Goal: Transaction & Acquisition: Purchase product/service

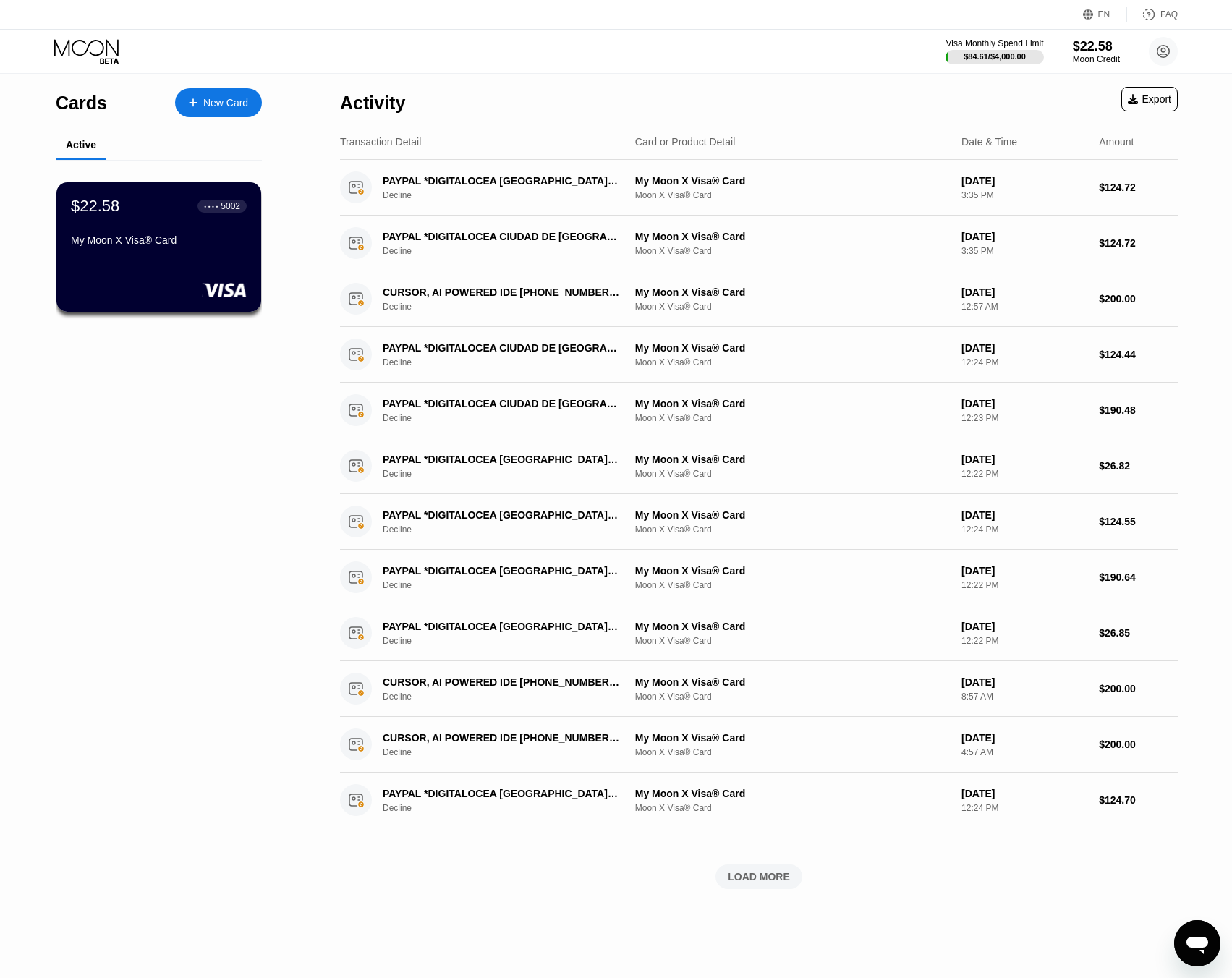
drag, startPoint x: 1099, startPoint y: 62, endPoint x: 1098, endPoint y: 48, distance: 14.0
click at [922, 58] on div "Moon Credit" at bounding box center [1095, 59] width 47 height 11
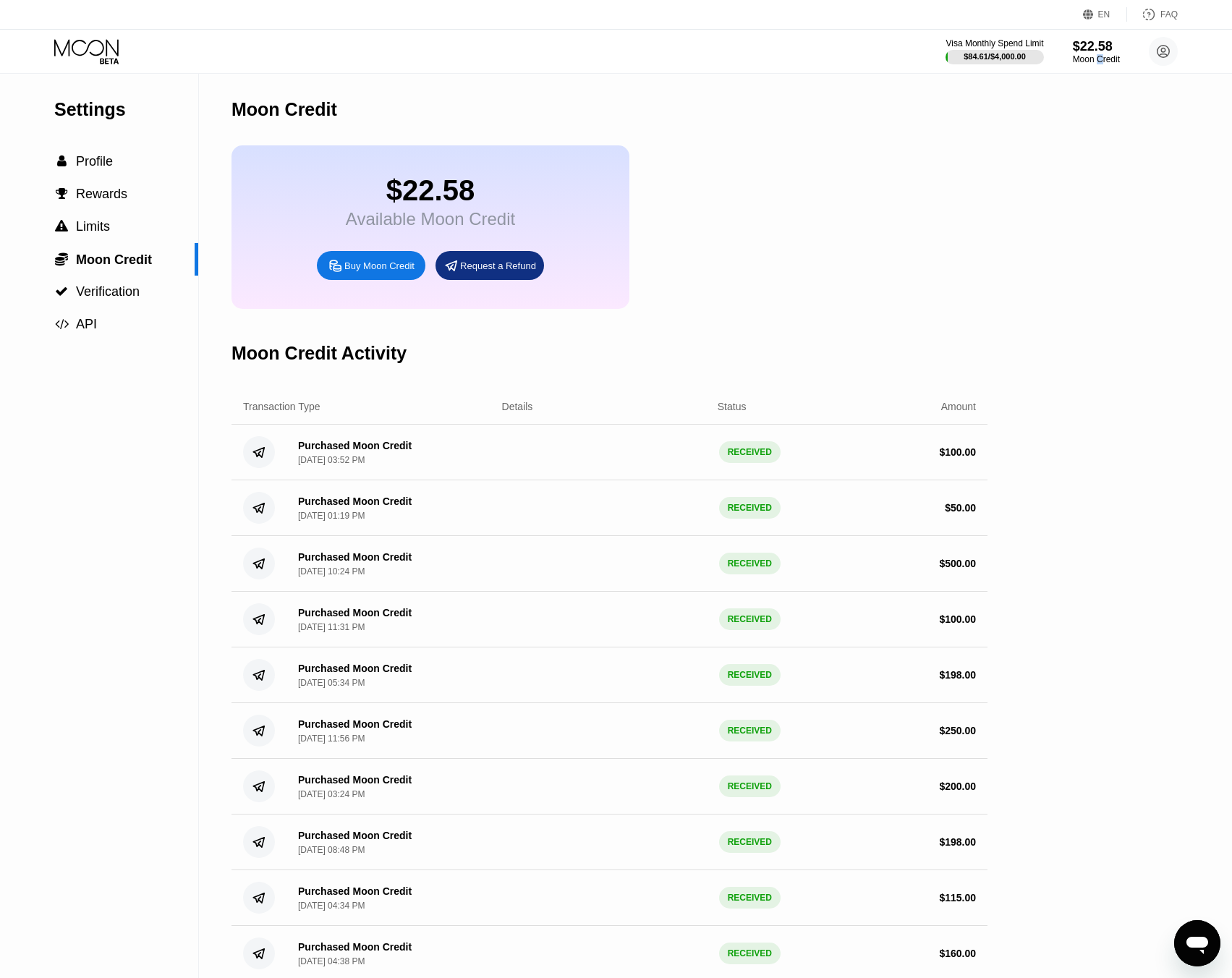
click at [361, 272] on div "Buy Moon Credit" at bounding box center [379, 265] width 70 height 13
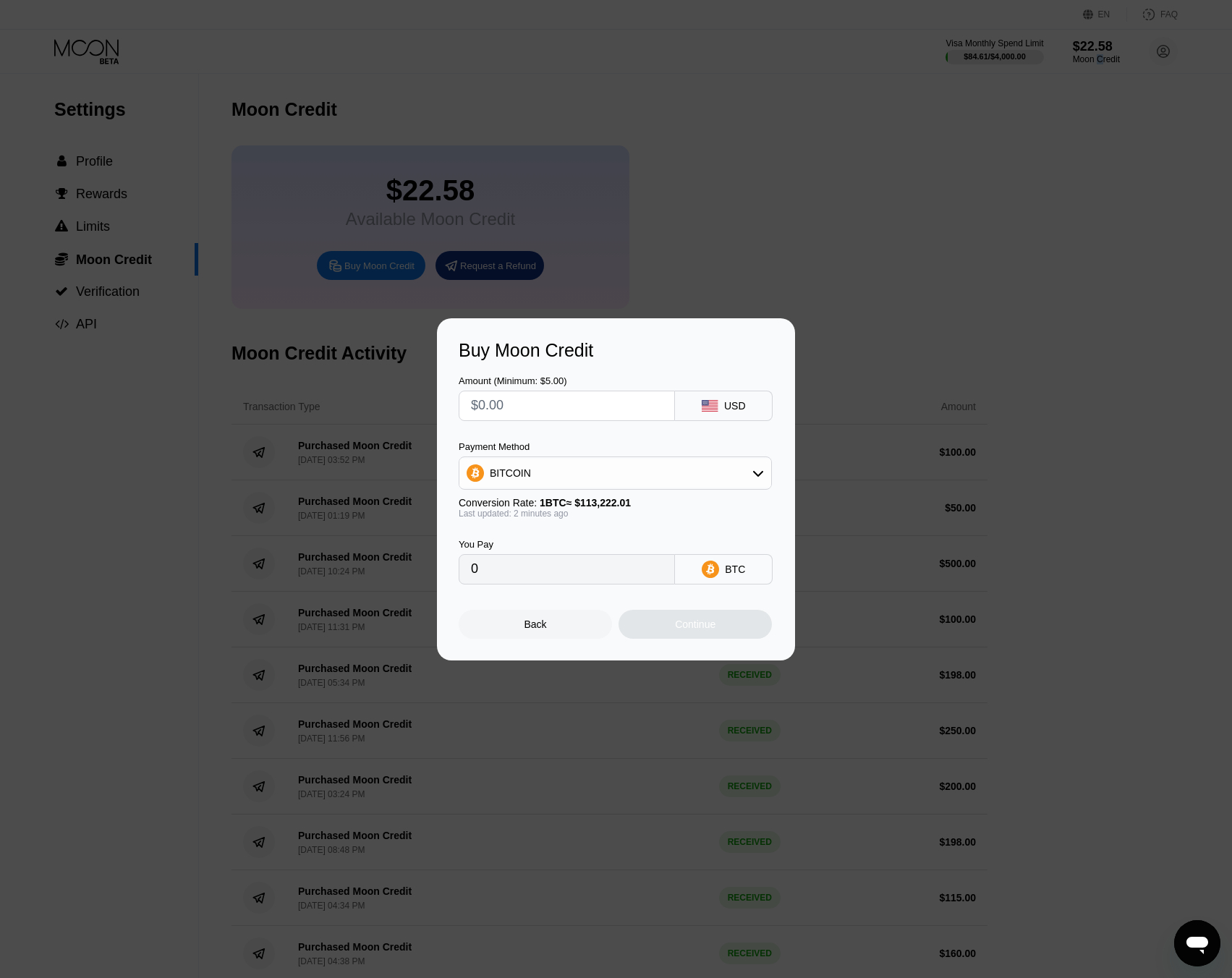
click at [518, 471] on div "BITCOIN" at bounding box center [510, 473] width 41 height 12
click at [530, 545] on span "USDT on TRON" at bounding box center [530, 544] width 73 height 12
type input "0.00"
drag, startPoint x: 536, startPoint y: 407, endPoint x: 308, endPoint y: 375, distance: 230.2
click at [318, 375] on div "Buy Moon Credit Amount (Minimum: $5.00) USD Payment Method USDT on TRON Convers…" at bounding box center [616, 489] width 1232 height 342
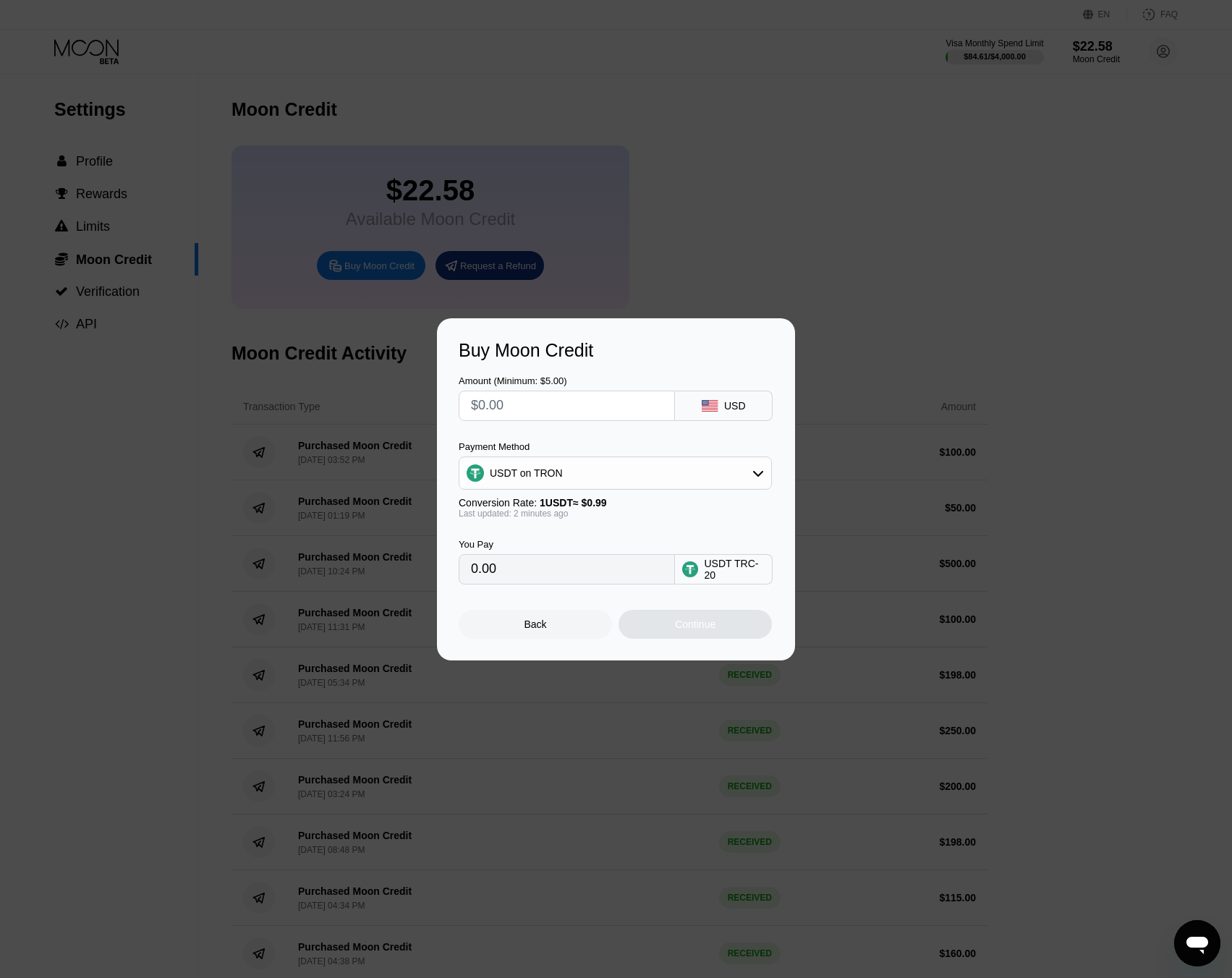
type input "$5"
type input "5.05"
type input "$50"
type input "50.51"
type input "$500"
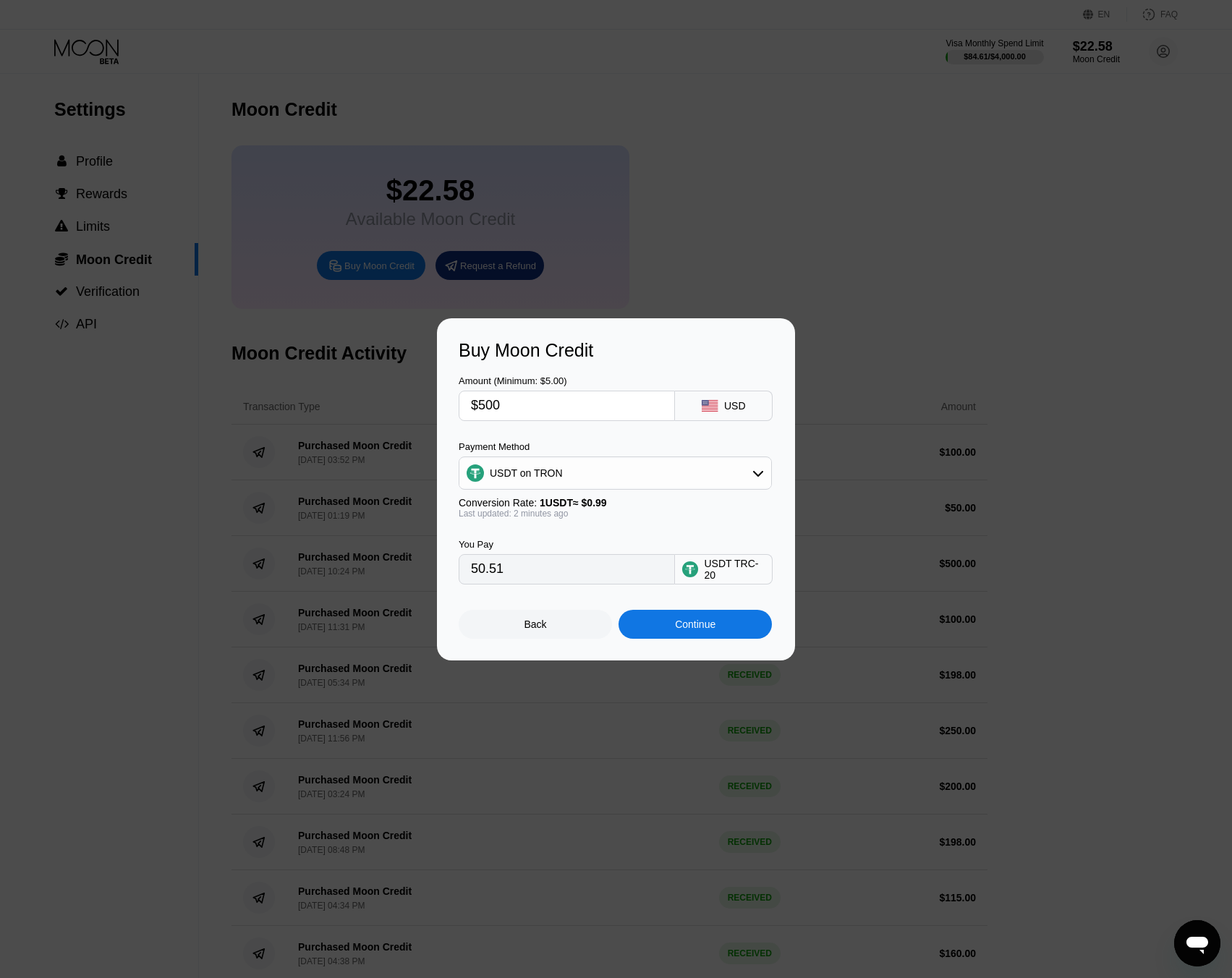
type input "505.05"
type input "$500"
click at [703, 603] on div "Continue" at bounding box center [695, 624] width 40 height 12
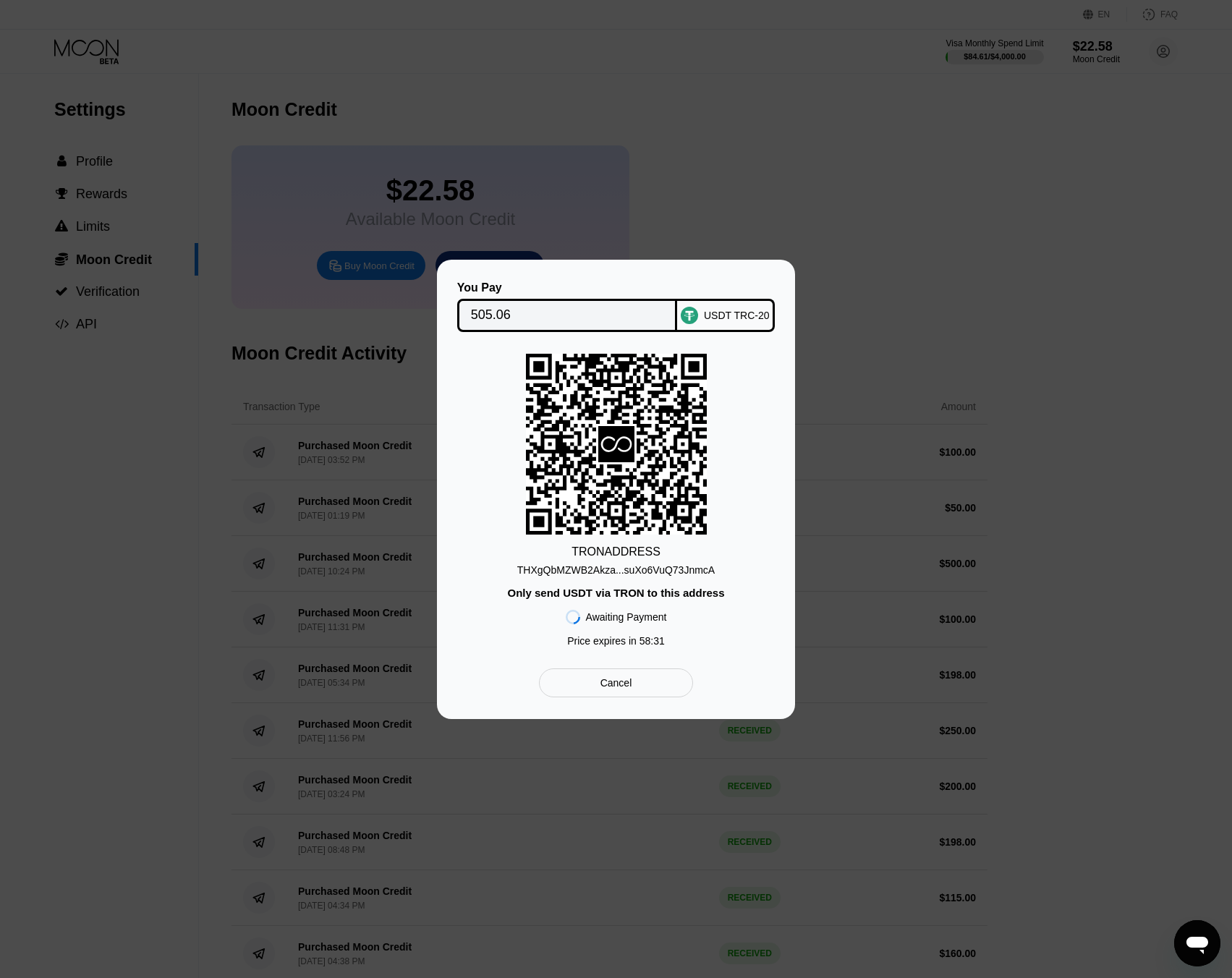
click at [782, 489] on div "You Pay 505.06 USDT TRC-20 TRON ADDRESS THXgQbMZWB2Akza...suXo6VuQ73JnmcA Only …" at bounding box center [616, 489] width 358 height 460
click at [628, 570] on div "THXgQbMZWB2Akza...suXo6VuQ73JnmcA" at bounding box center [616, 570] width 197 height 12
click at [903, 482] on div "You Pay 505.06 USDT TRC-20 TRON ADDRESS THXgQbMZWB2Akza...suXo6VuQ73JnmcA Only …" at bounding box center [616, 489] width 1232 height 460
click at [332, 170] on div at bounding box center [621, 489] width 1243 height 978
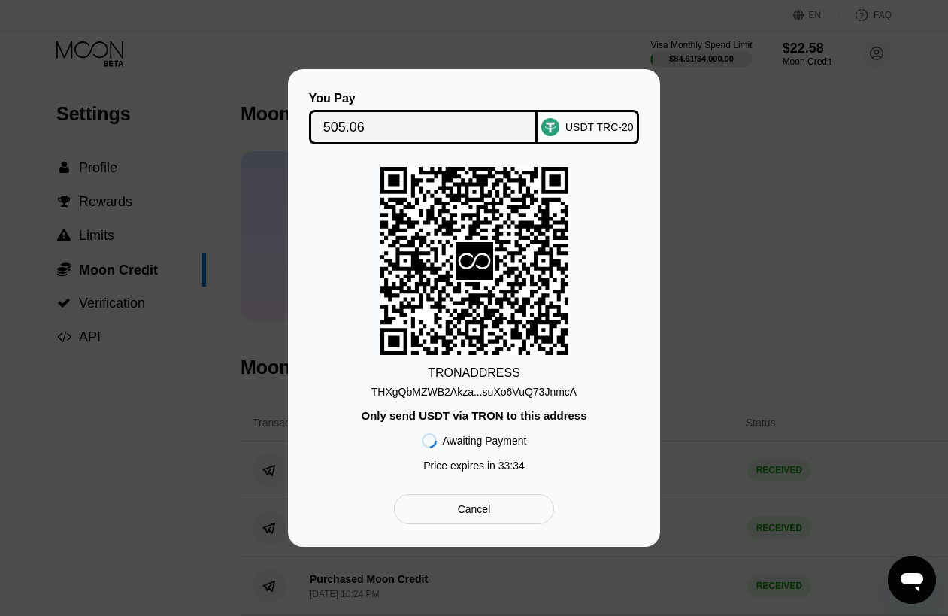
click at [504, 499] on div "Cancel" at bounding box center [474, 509] width 160 height 30
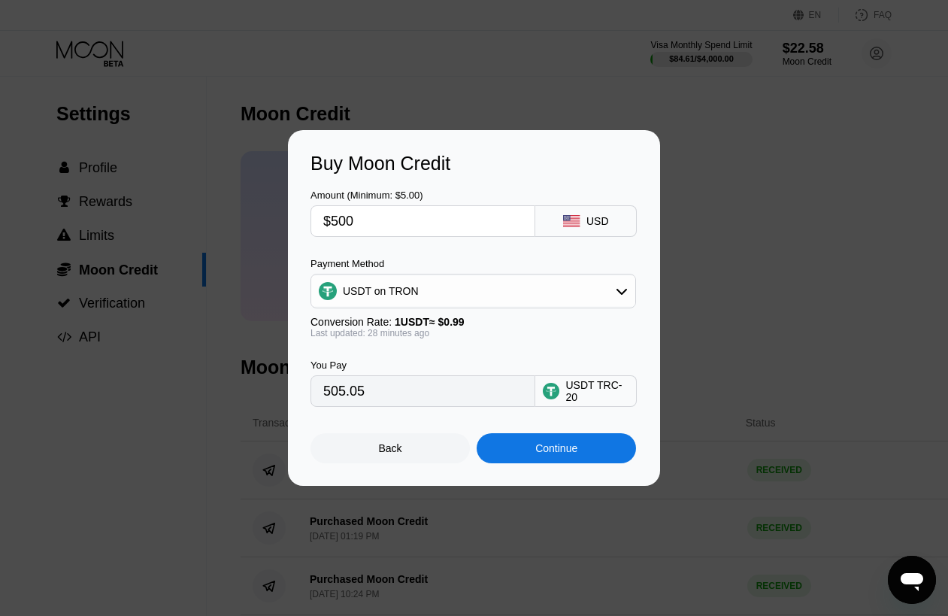
click at [394, 224] on input "$500" at bounding box center [422, 221] width 199 height 30
type input "$50"
type input "50.51"
type input "$5"
type input "5.05"
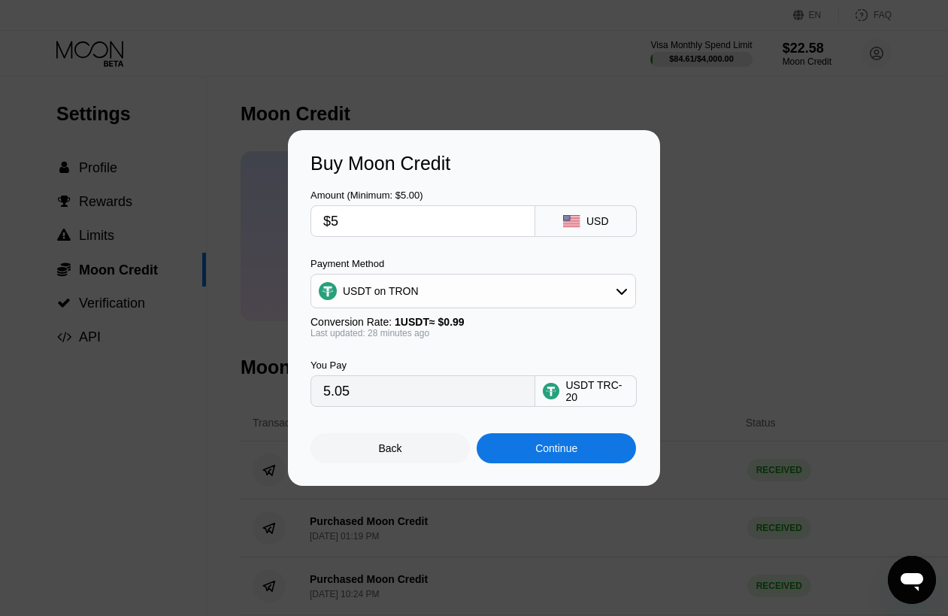
type input "$52"
type input "52.53"
type input "$520"
type input "525.25"
type input "$52"
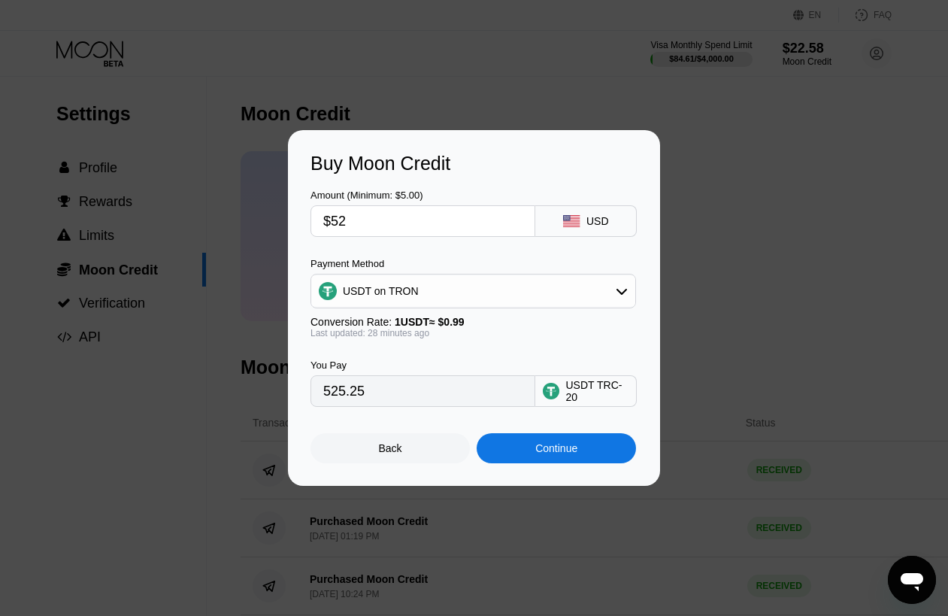
type input "52.53"
type input "$5"
type input "5.05"
type input "$51"
type input "51.52"
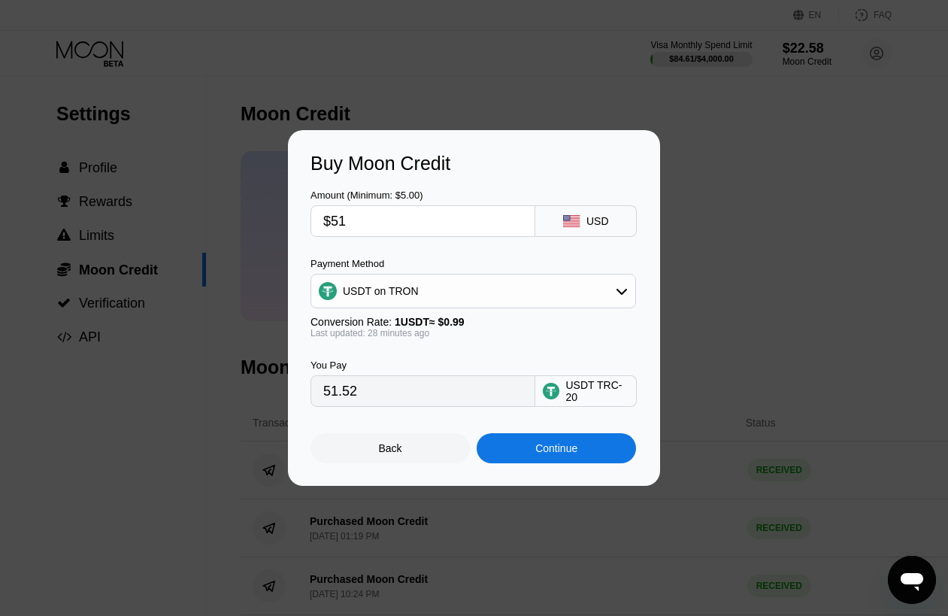
type input "$515"
type input "520.20"
type input "$515"
click at [572, 454] on div "Continue" at bounding box center [557, 448] width 42 height 12
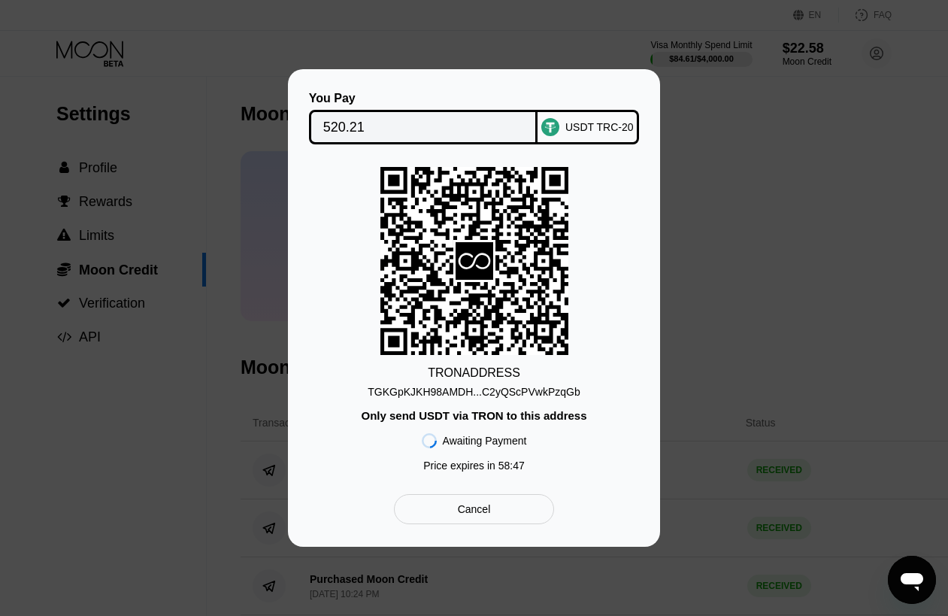
click at [554, 390] on div "TGKGpKJKH98AMDH...C2yQScPVwkPzqGb" at bounding box center [474, 392] width 212 height 12
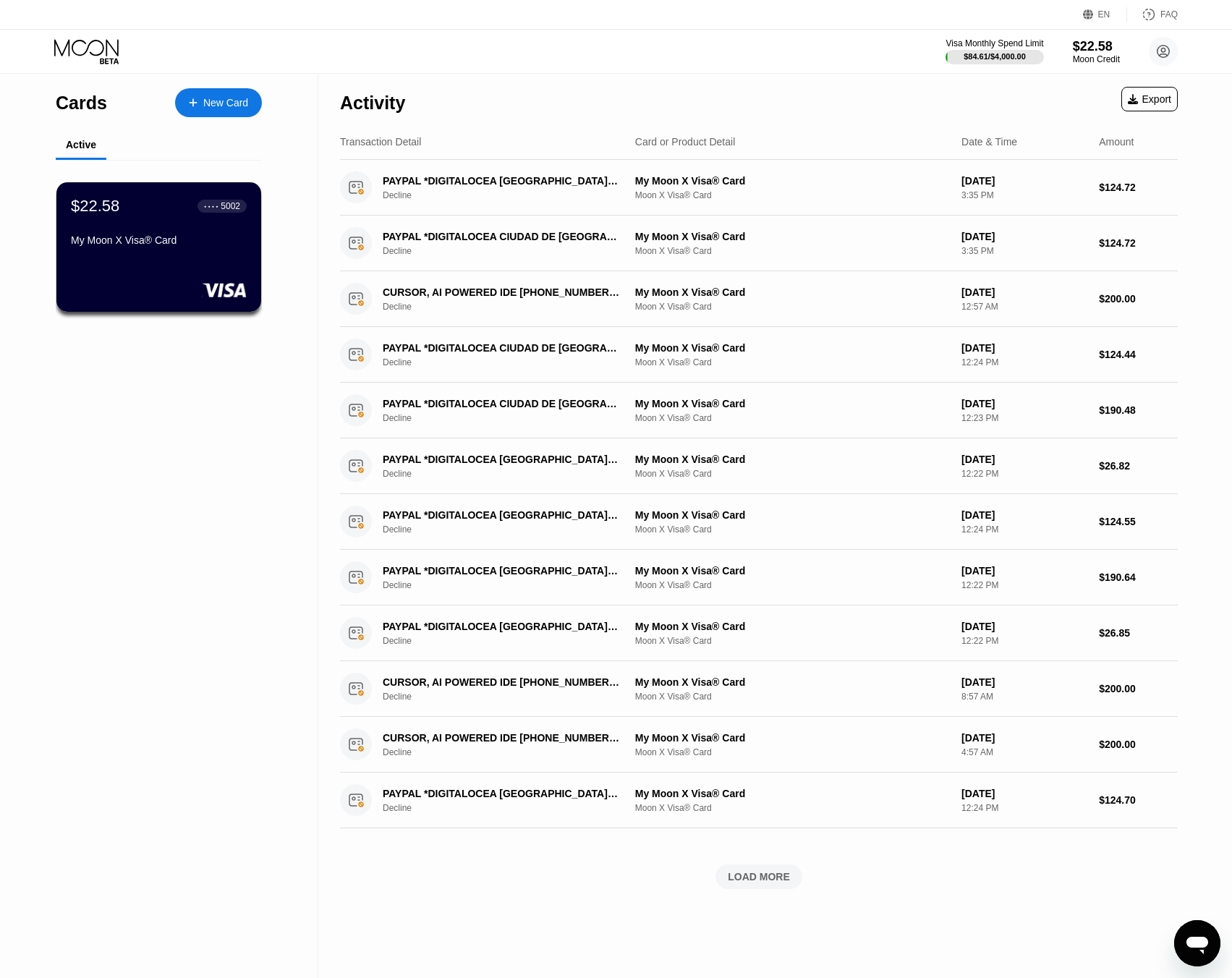
click at [1091, 34] on div "Visa Monthly Spend Limit $84.61 / $4,000.00 $22.58 Moon Credit Bmind Studio bmi…" at bounding box center [616, 51] width 1232 height 43
click at [1088, 52] on div "$22.58" at bounding box center [1096, 46] width 48 height 15
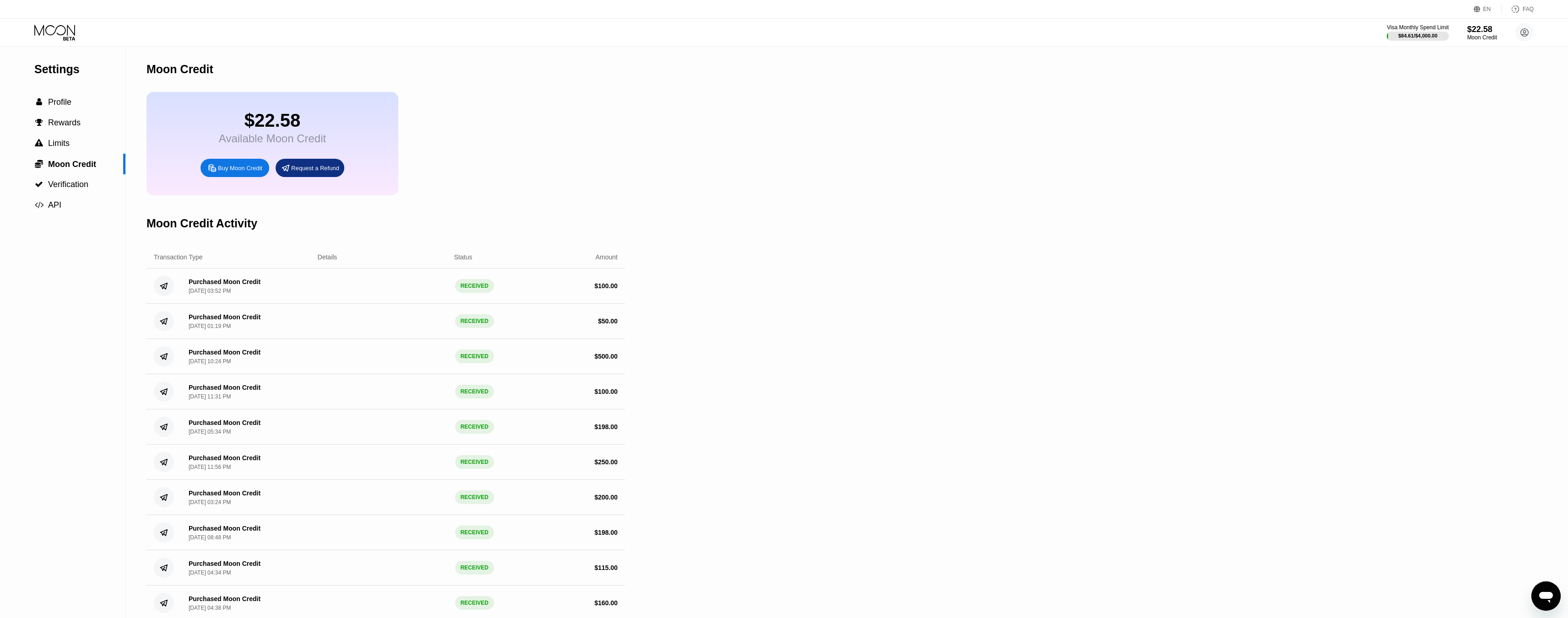
click at [562, 80] on div "Moon Credit" at bounding box center [386, 69] width 478 height 45
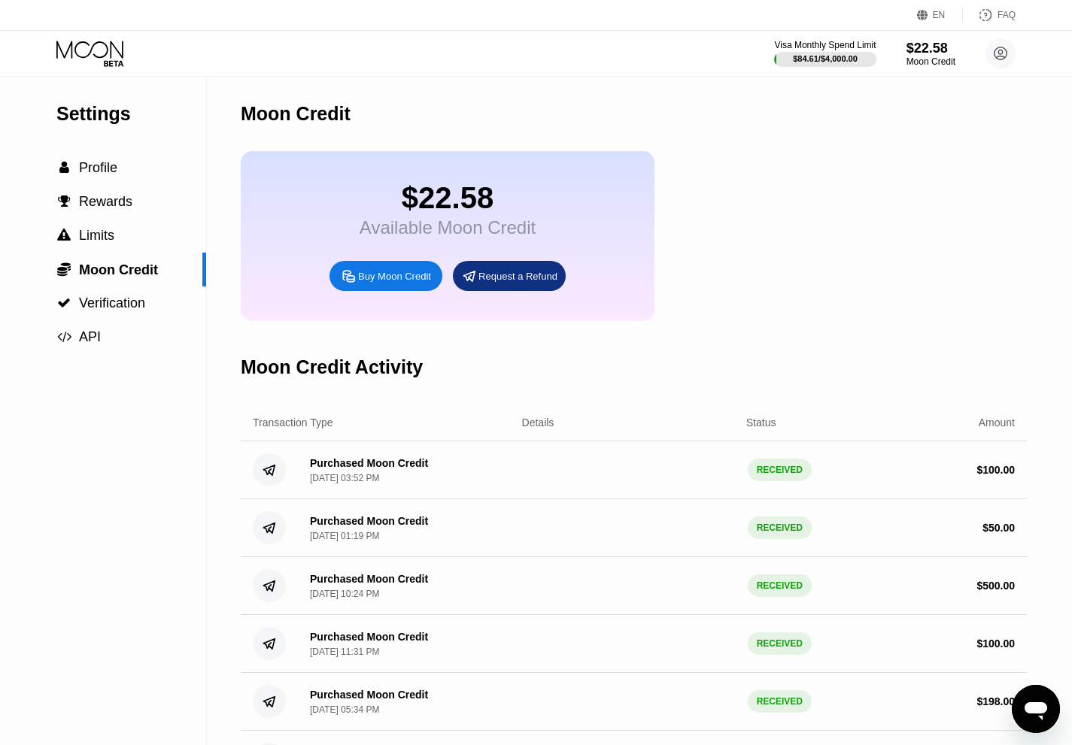
click at [542, 341] on div "Moon Credit $22.58 Available Moon Credit Buy Moon Credit Request a Refund Moon …" at bounding box center [634, 607] width 786 height 1060
drag, startPoint x: 499, startPoint y: 91, endPoint x: 510, endPoint y: 45, distance: 47.1
click at [510, 45] on div "Visa Monthly Spend Limit $84.61 / $4,000.00 $22.58 Moon Credit Bmind Studio bmi…" at bounding box center [536, 53] width 1072 height 45
